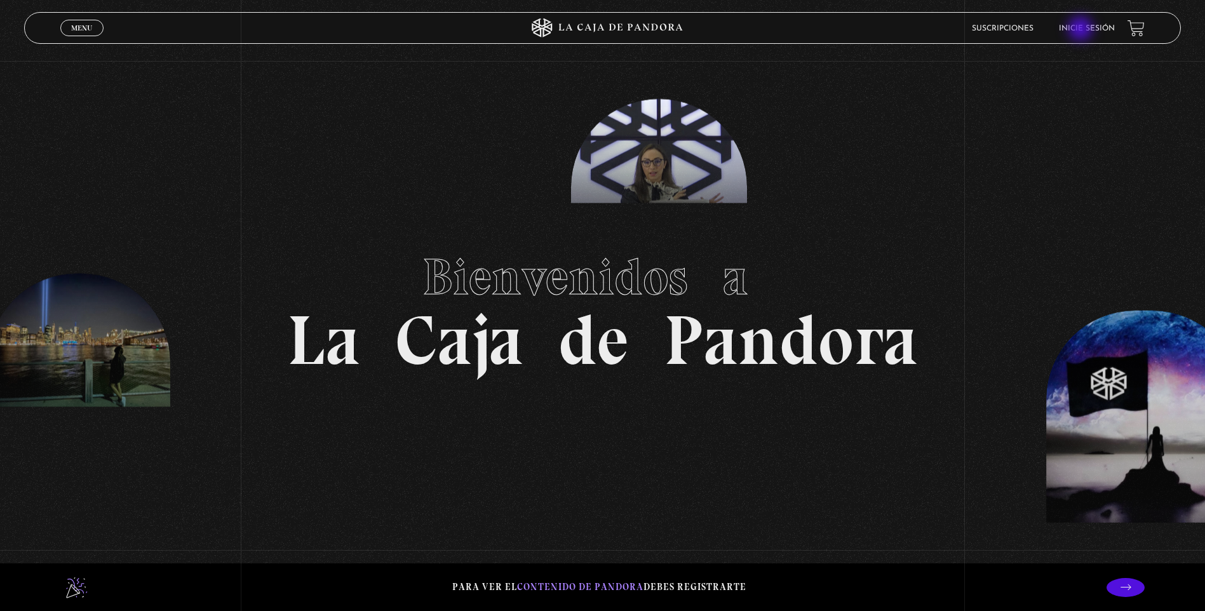
click at [1082, 30] on link "Inicie sesión" at bounding box center [1087, 29] width 56 height 8
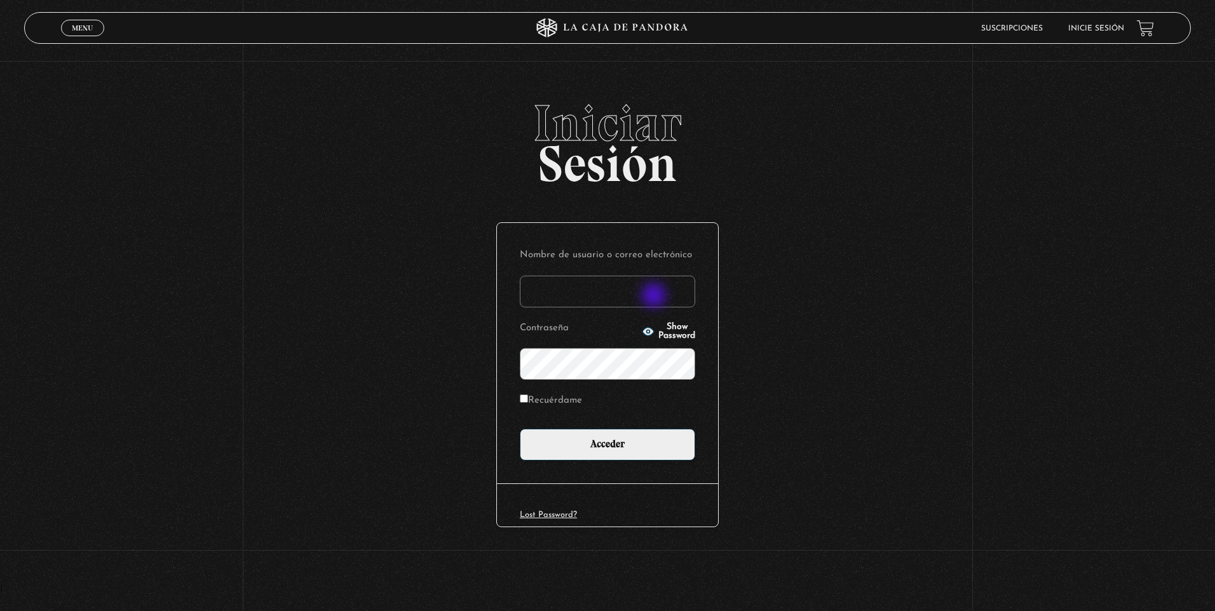
click at [654, 297] on input "Nombre de usuario o correo electrónico" at bounding box center [607, 292] width 175 height 32
type input "olirojasu@gmail.com"
click at [520, 429] on input "Acceder" at bounding box center [607, 445] width 175 height 32
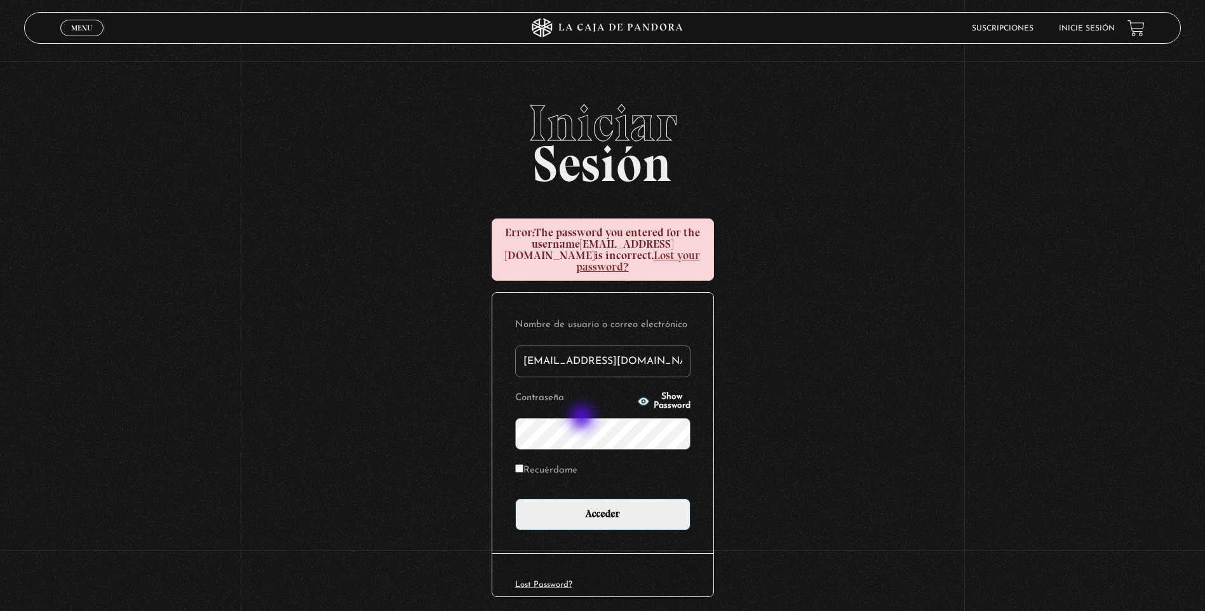
click at [515, 499] on input "Acceder" at bounding box center [602, 515] width 175 height 32
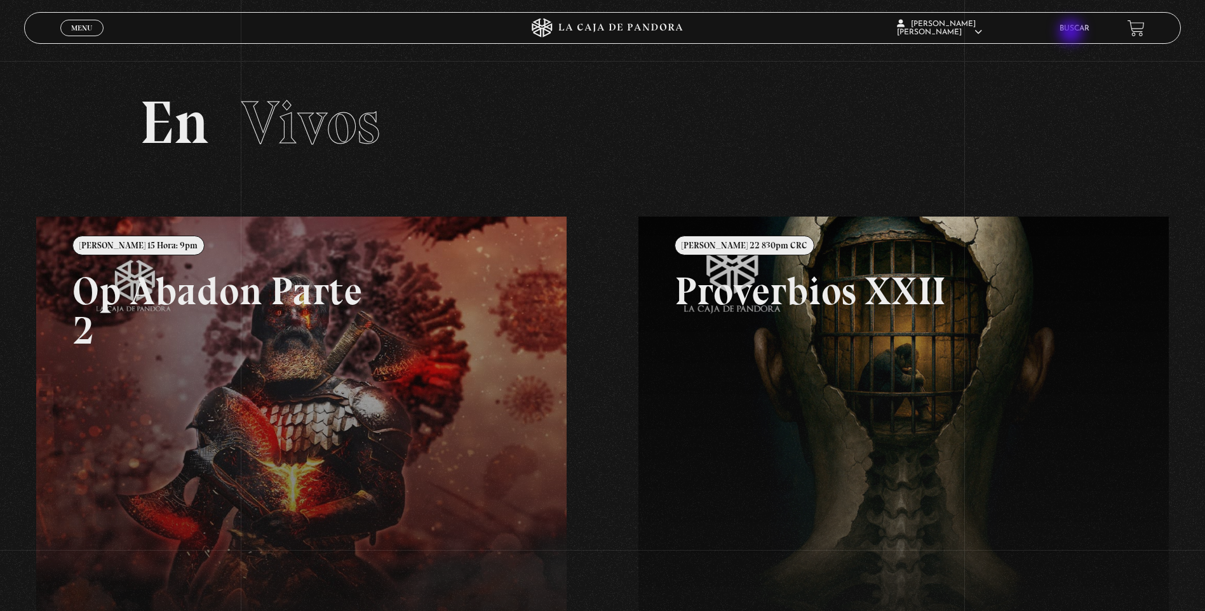
click at [1074, 32] on link "Buscar" at bounding box center [1075, 29] width 30 height 8
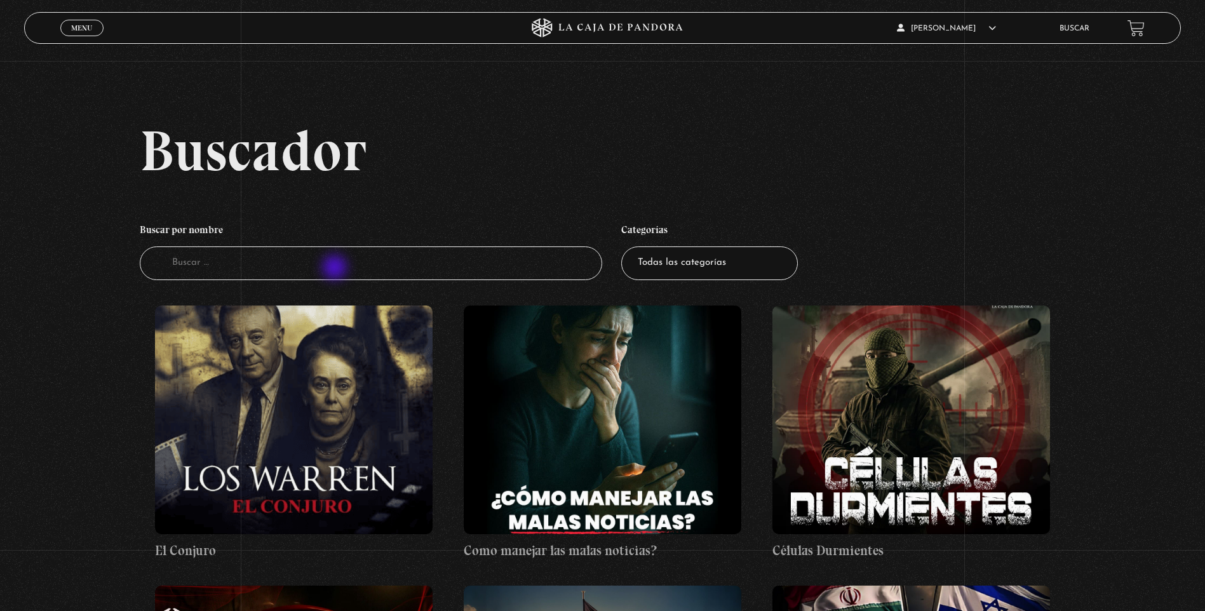
click at [336, 269] on input "Buscador" at bounding box center [371, 264] width 463 height 34
type input "guerra espiritual"
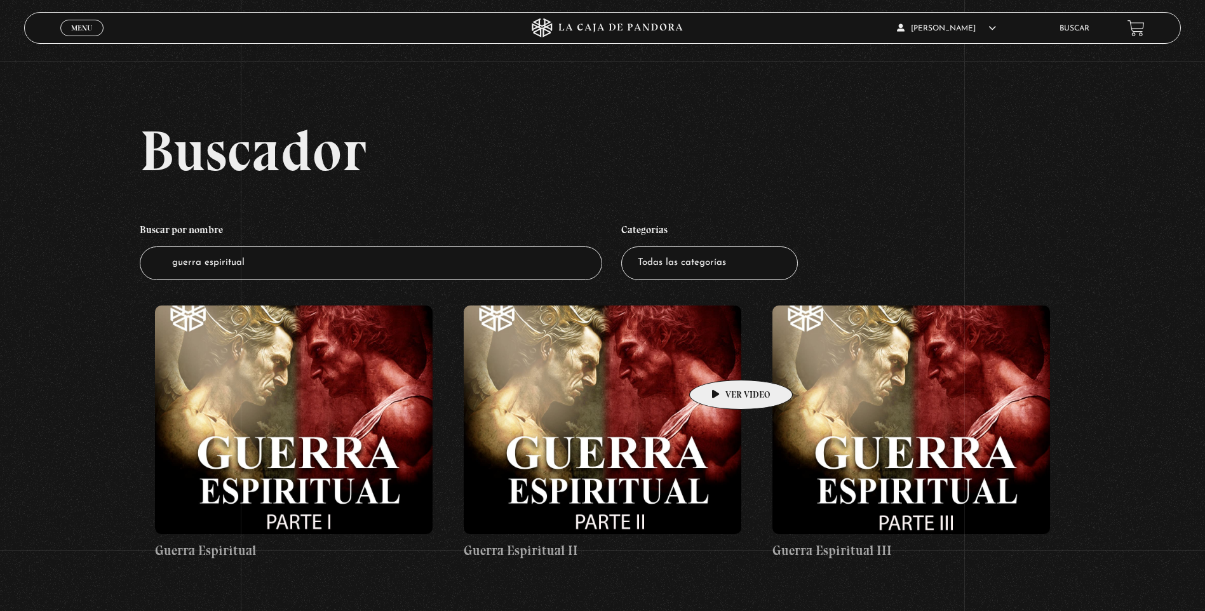
click at [707, 363] on figure at bounding box center [603, 420] width 278 height 229
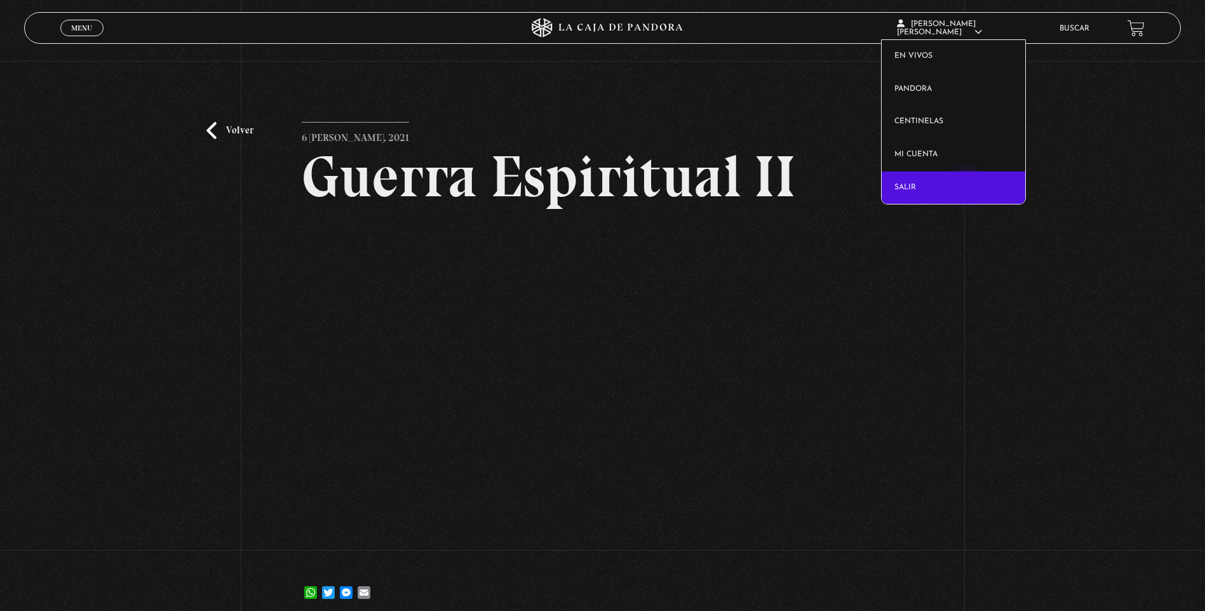
click at [968, 188] on link "Salir" at bounding box center [954, 188] width 144 height 33
